Goal: Transaction & Acquisition: Purchase product/service

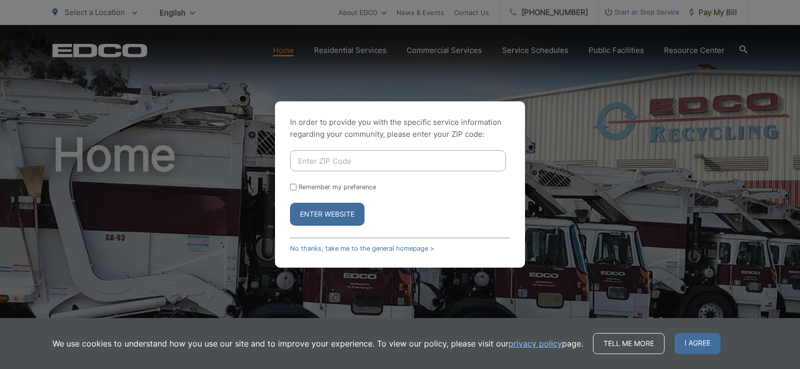
click at [315, 162] on input "Enter ZIP Code" at bounding box center [398, 160] width 216 height 21
type input "92116"
click at [325, 216] on button "Enter Website" at bounding box center [327, 214] width 74 height 23
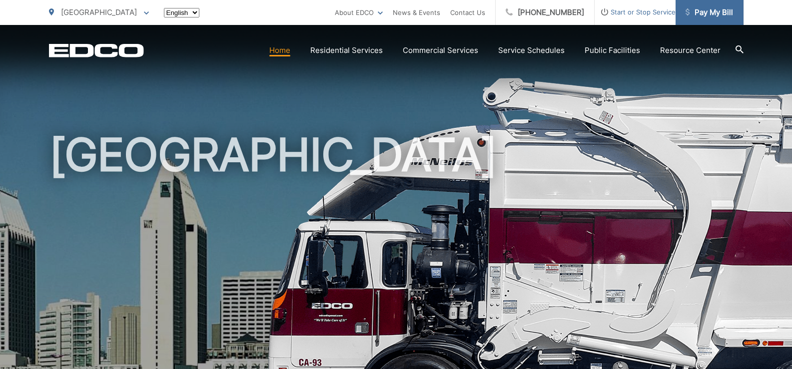
click at [700, 13] on span "Pay My Bill" at bounding box center [709, 12] width 47 height 12
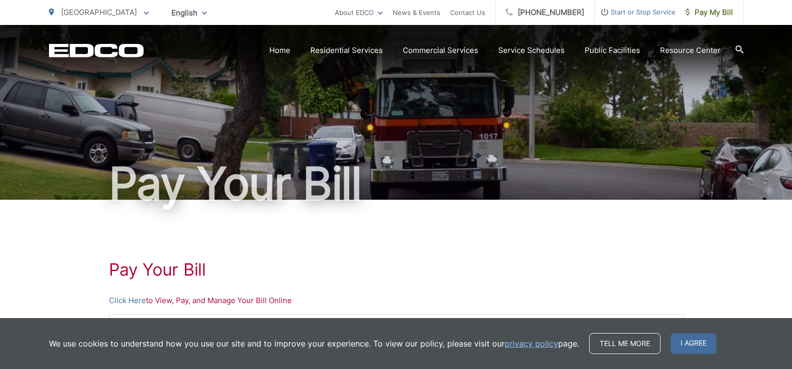
click at [103, 11] on p "[GEOGRAPHIC_DATA]" at bounding box center [99, 12] width 100 height 12
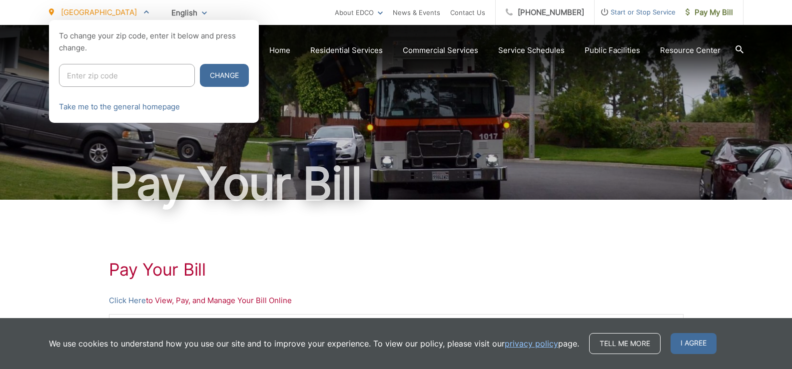
click at [132, 73] on input "Enter zip code" at bounding box center [127, 75] width 136 height 23
click at [277, 47] on div at bounding box center [396, 204] width 792 height 369
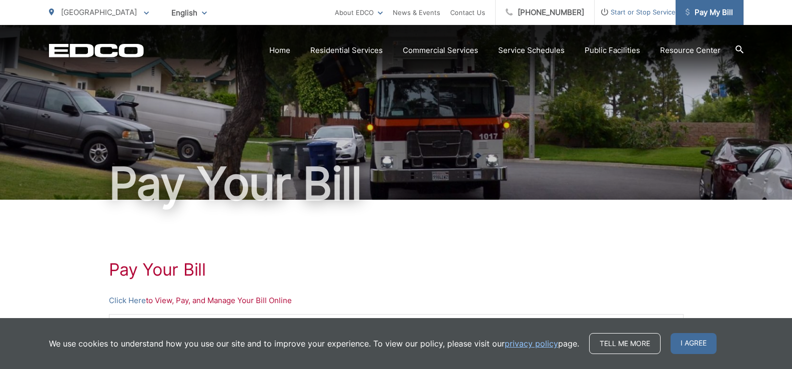
click at [715, 14] on span "Pay My Bill" at bounding box center [709, 12] width 47 height 12
click at [136, 302] on link "Click Here" at bounding box center [127, 301] width 37 height 12
